Goal: Find specific page/section: Find specific page/section

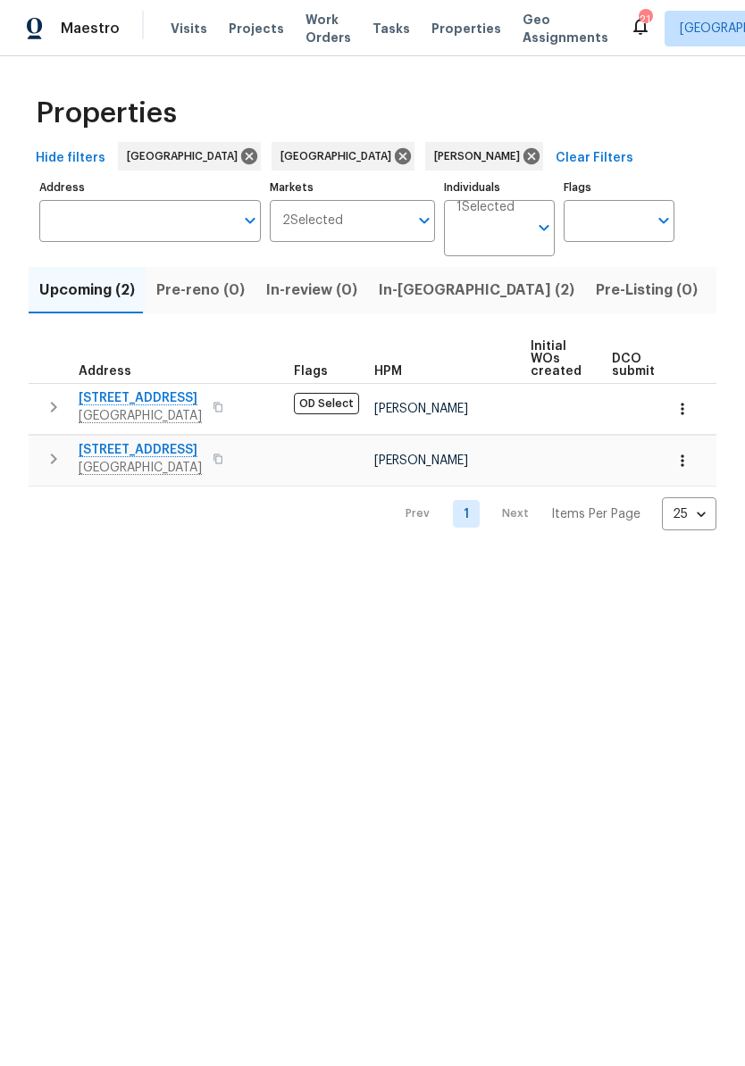
click at [408, 299] on span "In-[GEOGRAPHIC_DATA] (2)" at bounding box center [477, 290] width 196 height 25
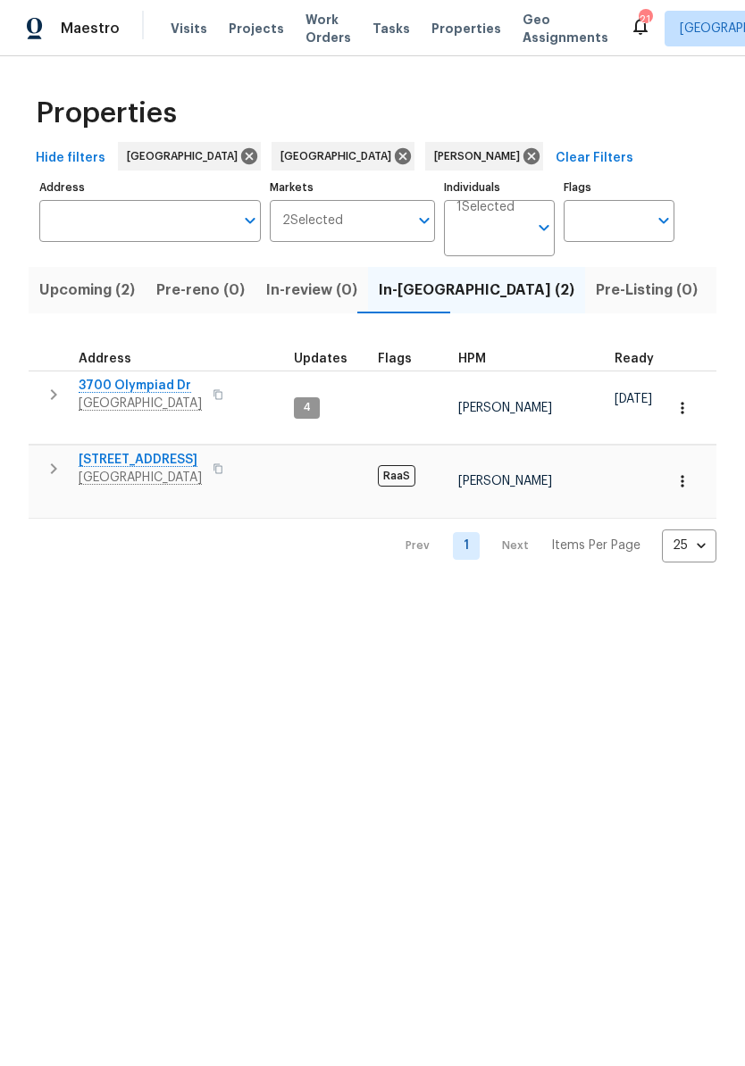
click at [145, 466] on span "2256 W 28th St" at bounding box center [140, 460] width 123 height 18
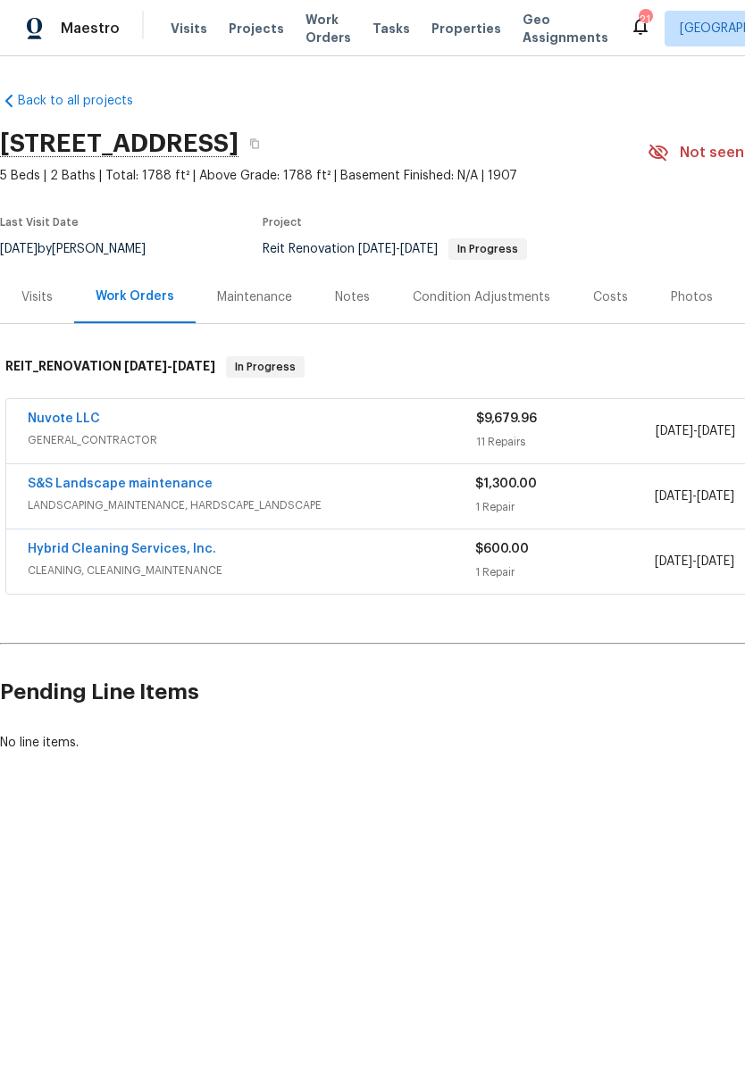
click at [112, 425] on div "Nuvote LLC" at bounding box center [252, 420] width 448 height 21
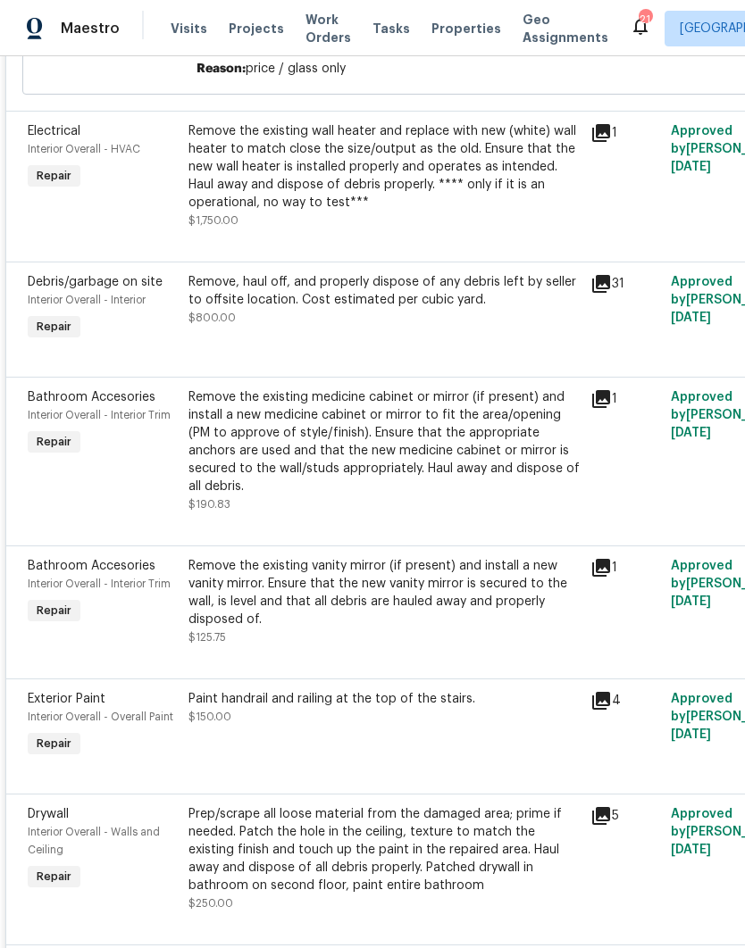
scroll to position [1206, 0]
